Goal: Transaction & Acquisition: Purchase product/service

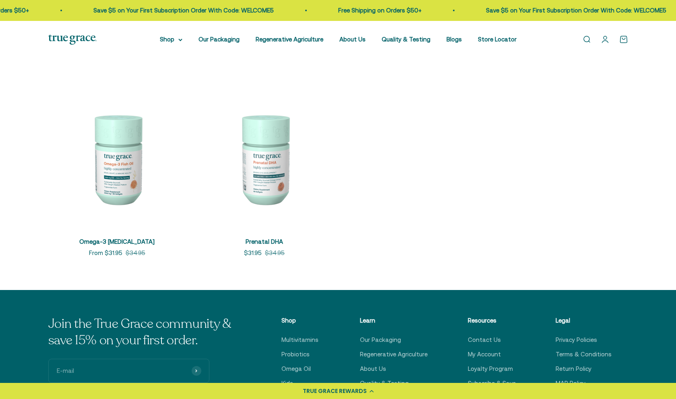
click at [132, 179] on img at bounding box center [117, 159] width 138 height 138
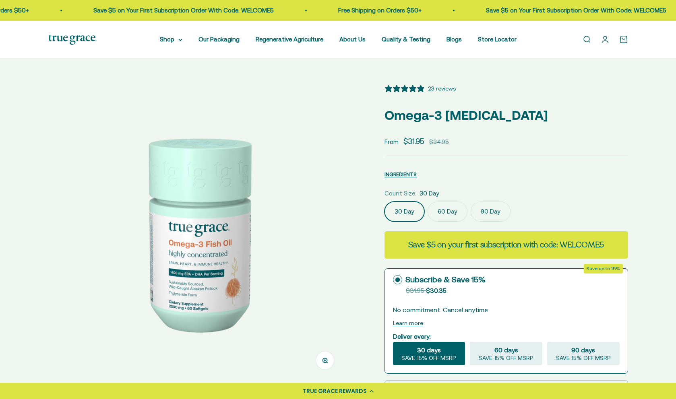
select select "3"
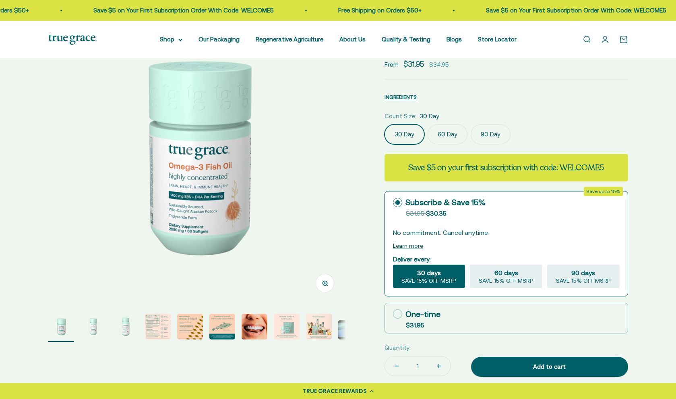
scroll to position [104, 0]
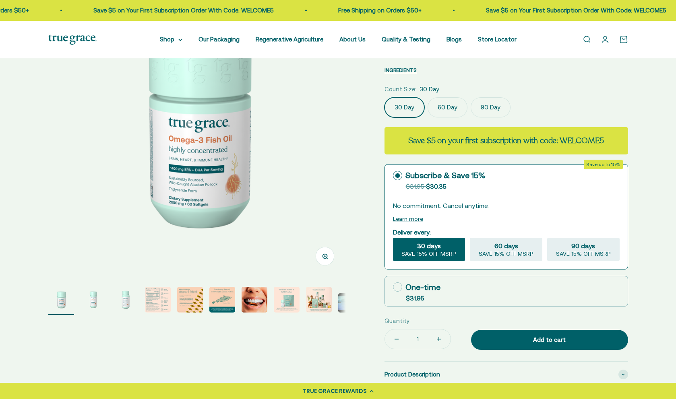
click at [158, 306] on img "Go to item 4" at bounding box center [158, 300] width 26 height 26
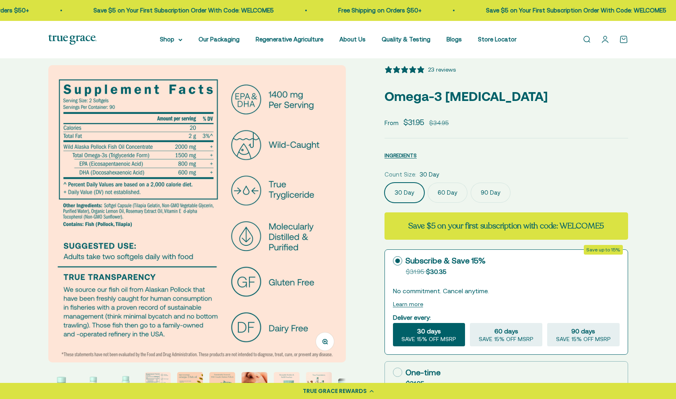
scroll to position [21, 0]
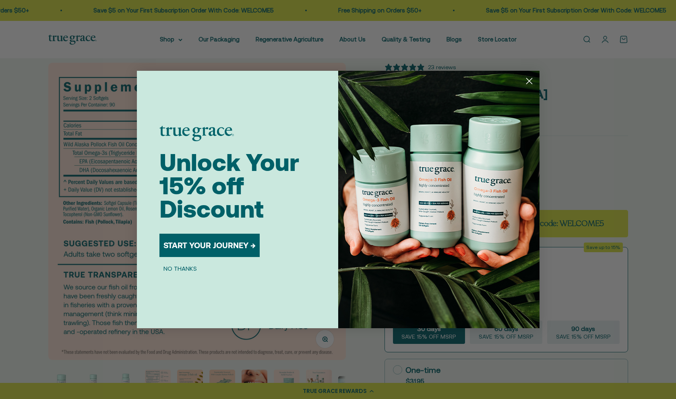
click at [526, 78] on icon "Close dialog" at bounding box center [529, 81] width 6 height 6
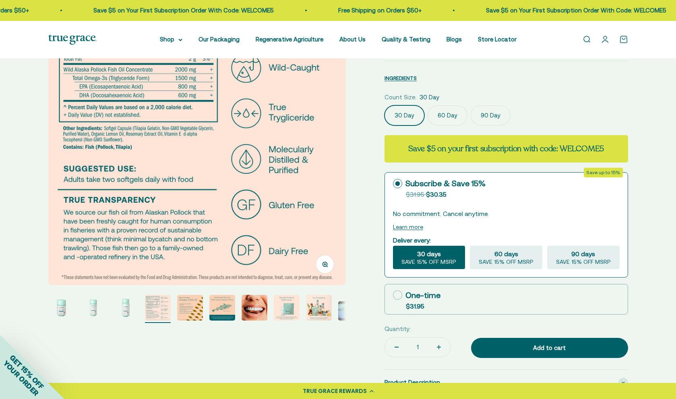
scroll to position [98, 0]
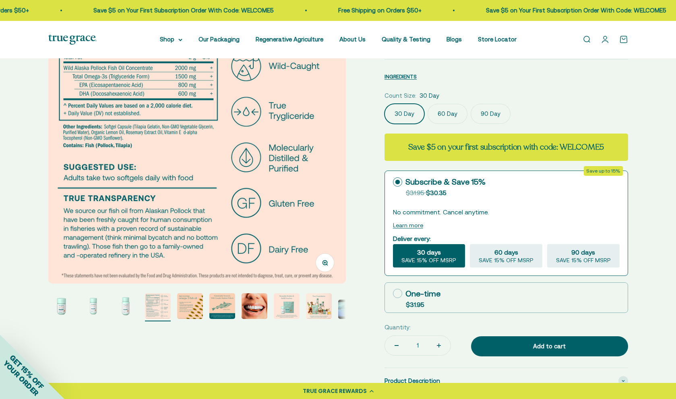
click at [222, 311] on img "Go to item 6" at bounding box center [222, 306] width 26 height 26
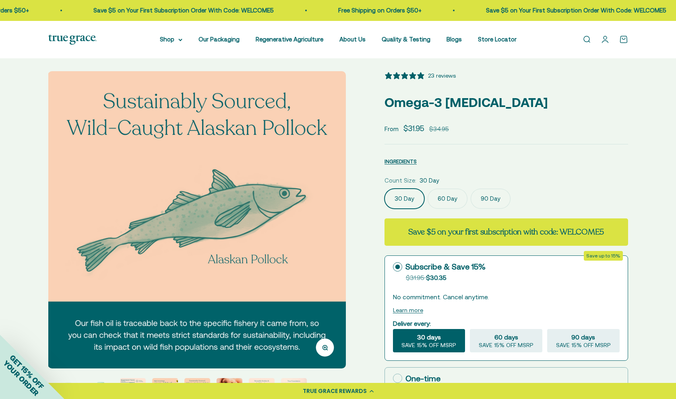
scroll to position [39, 0]
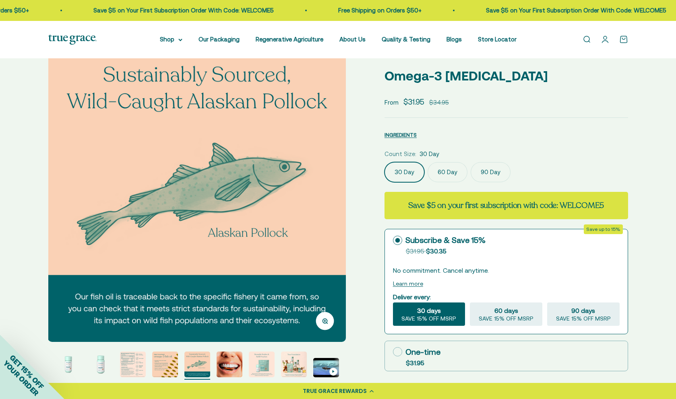
click at [232, 367] on img "Go to item 7" at bounding box center [229, 365] width 26 height 26
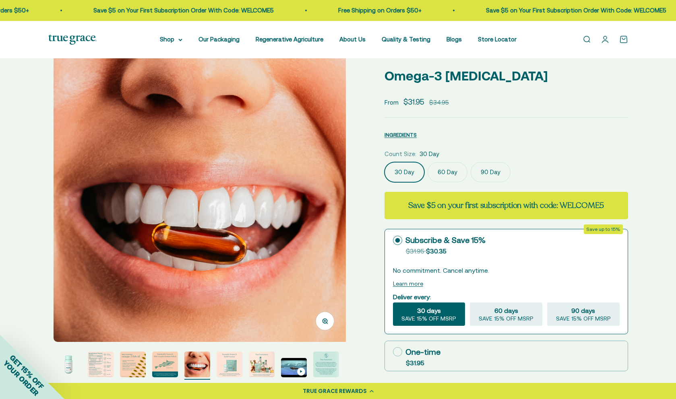
scroll to position [0, 1843]
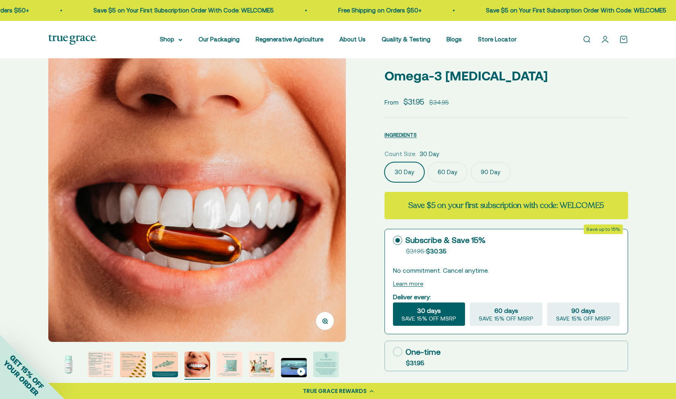
click at [259, 369] on img "Go to item 9" at bounding box center [262, 365] width 26 height 26
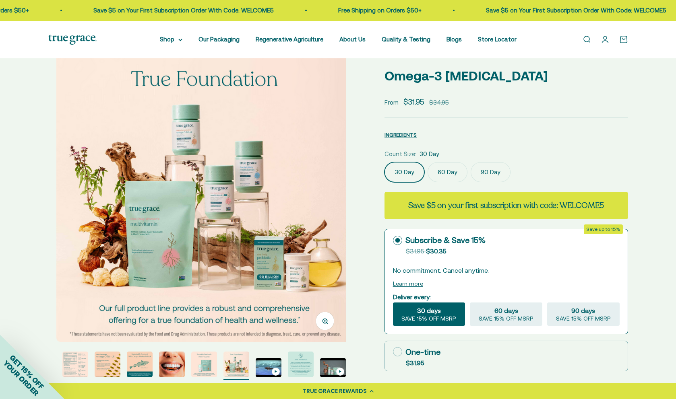
scroll to position [0, 2457]
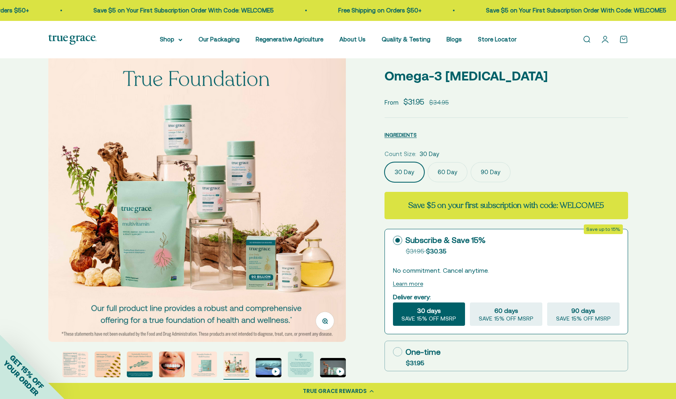
click at [289, 369] on img "Go to item 11" at bounding box center [301, 365] width 26 height 26
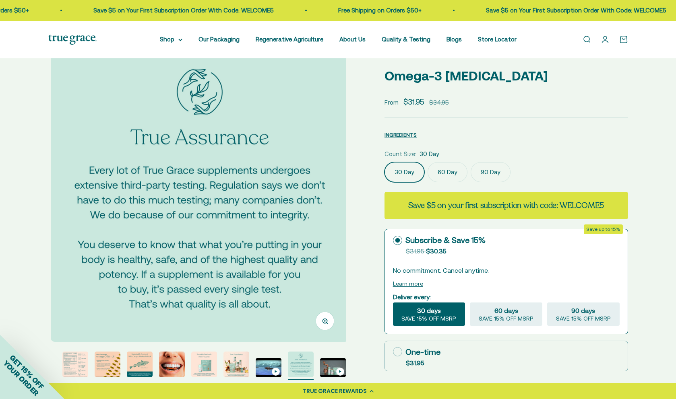
scroll to position [0, 3071]
click at [233, 367] on img "Go to item 9" at bounding box center [236, 365] width 26 height 26
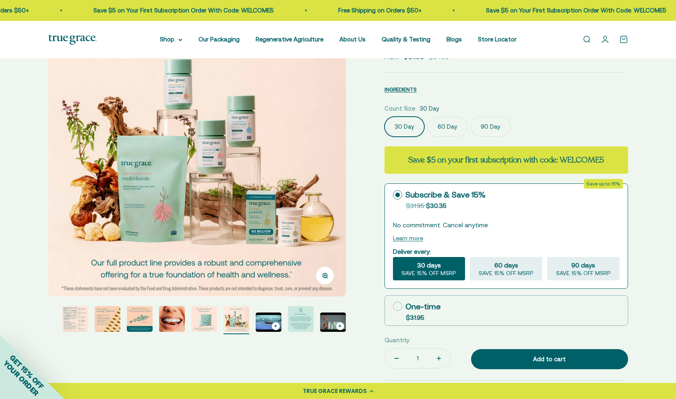
scroll to position [0, 0]
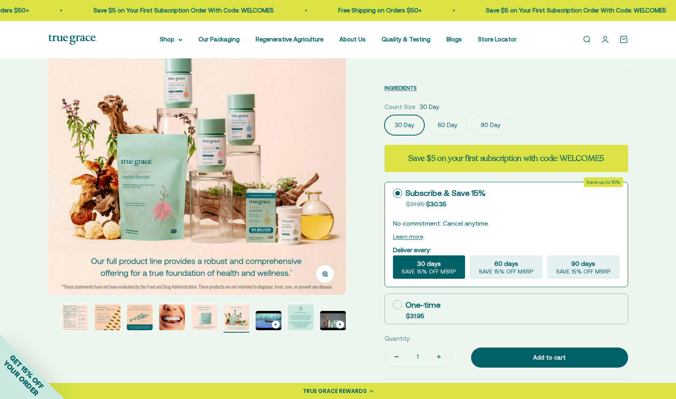
click at [108, 324] on img "Go to item 5" at bounding box center [108, 318] width 26 height 26
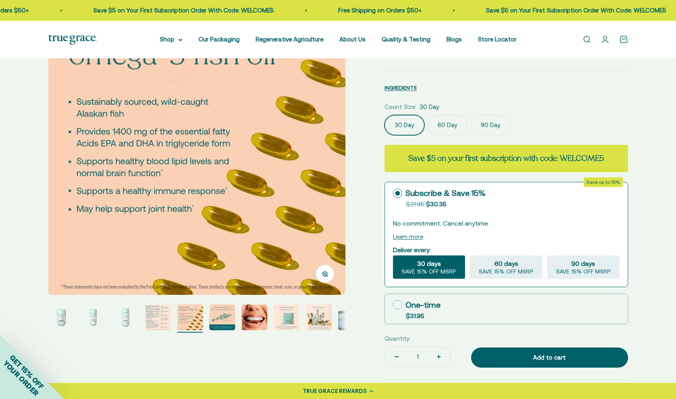
click at [88, 321] on img "Go to item 2" at bounding box center [93, 318] width 26 height 26
